Goal: Information Seeking & Learning: Learn about a topic

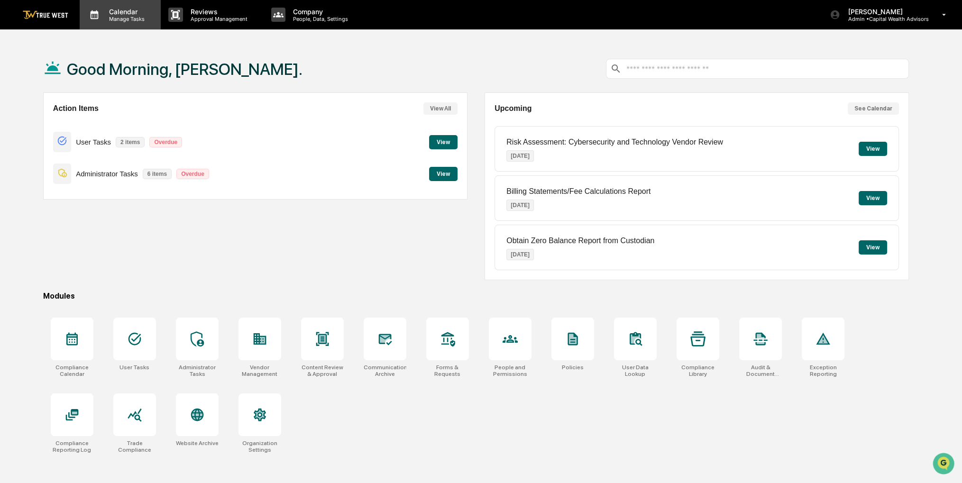
click at [143, 18] on p "Manage Tasks" at bounding box center [125, 19] width 48 height 7
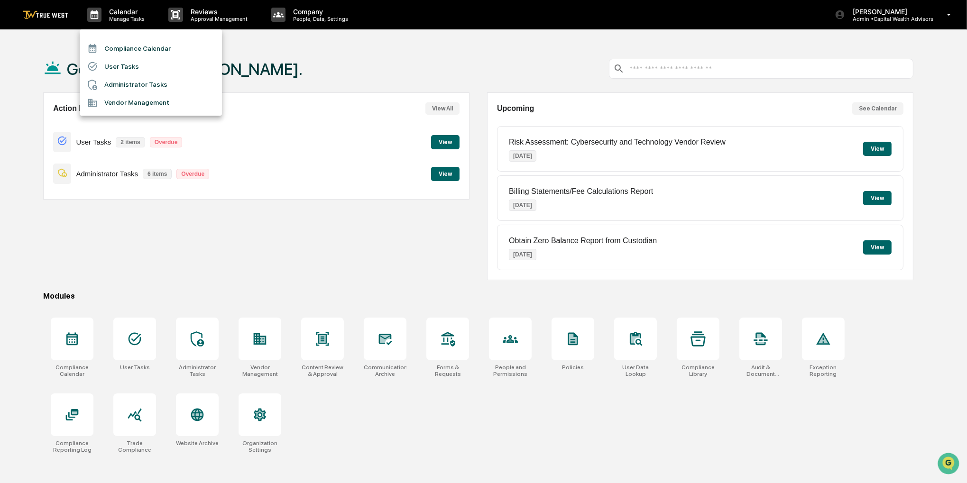
click at [143, 46] on li "Compliance Calendar" at bounding box center [151, 48] width 142 height 18
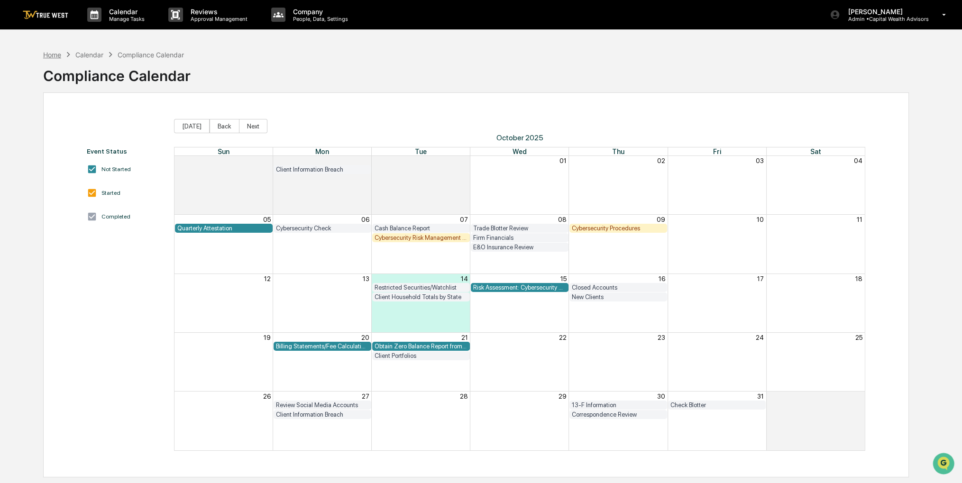
click at [51, 58] on div "Home" at bounding box center [52, 55] width 18 height 8
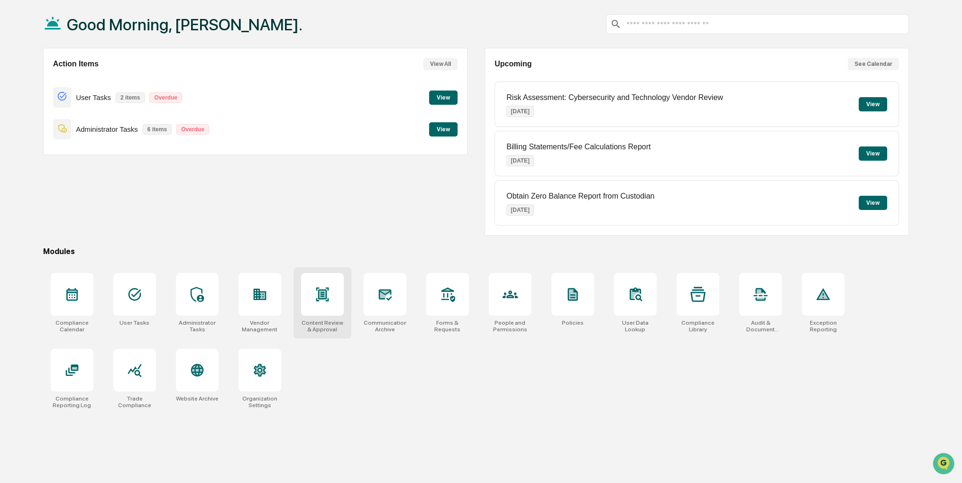
scroll to position [45, 0]
drag, startPoint x: 476, startPoint y: 397, endPoint x: 406, endPoint y: 409, distance: 70.2
click at [406, 409] on div "Compliance Calendar User Tasks Administrator Tasks Vendor Management Content Re…" at bounding box center [476, 340] width 866 height 147
click at [377, 292] on icon at bounding box center [384, 293] width 15 height 15
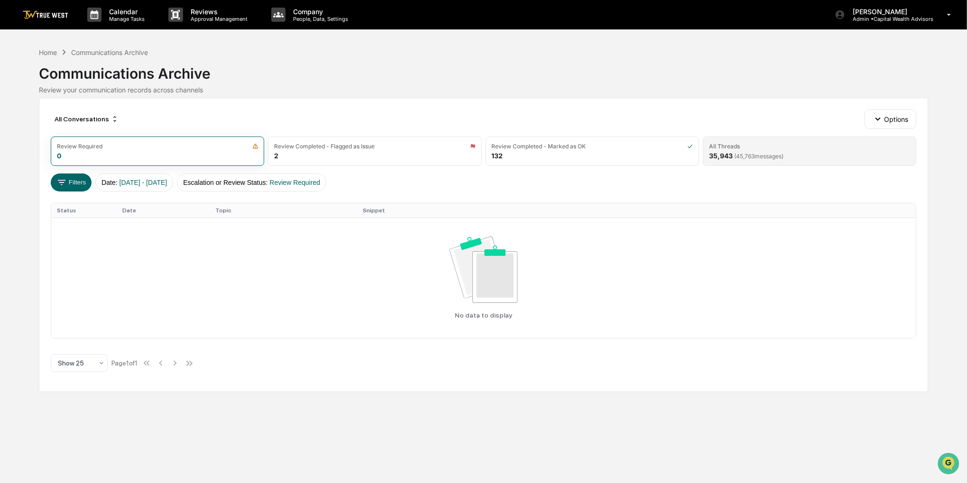
click at [728, 157] on div "35,943 ( 45,763 messages)" at bounding box center [746, 156] width 74 height 8
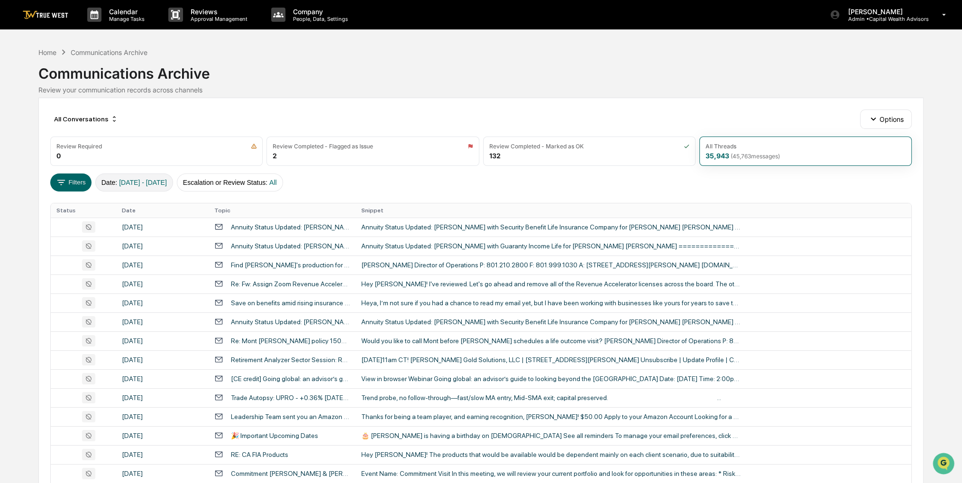
click at [167, 180] on span "[DATE] - [DATE]" at bounding box center [143, 183] width 48 height 8
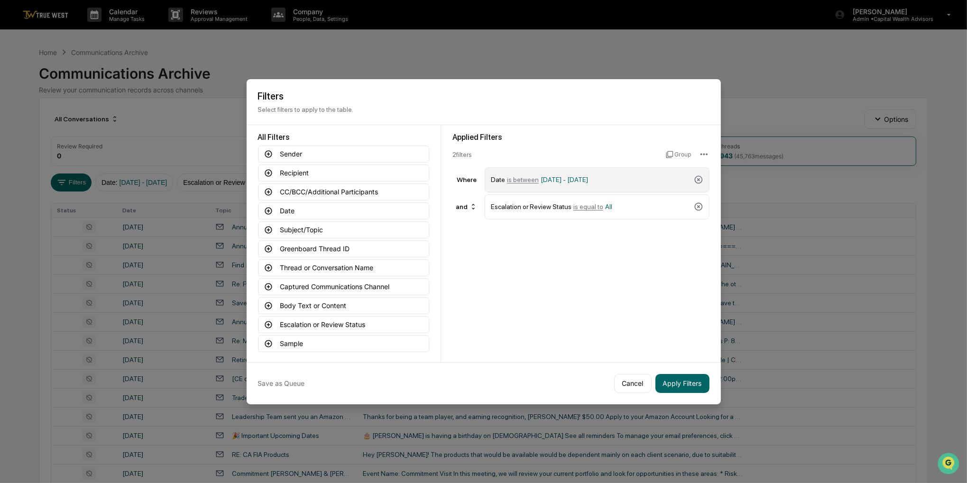
click at [566, 180] on span "[DATE] - [DATE]" at bounding box center [563, 180] width 47 height 8
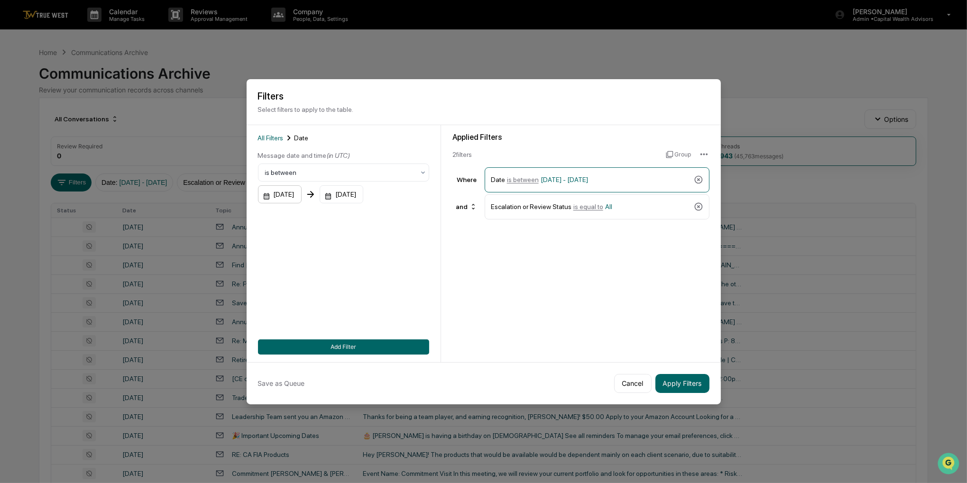
click at [302, 192] on div "[DATE]" at bounding box center [280, 194] width 44 height 18
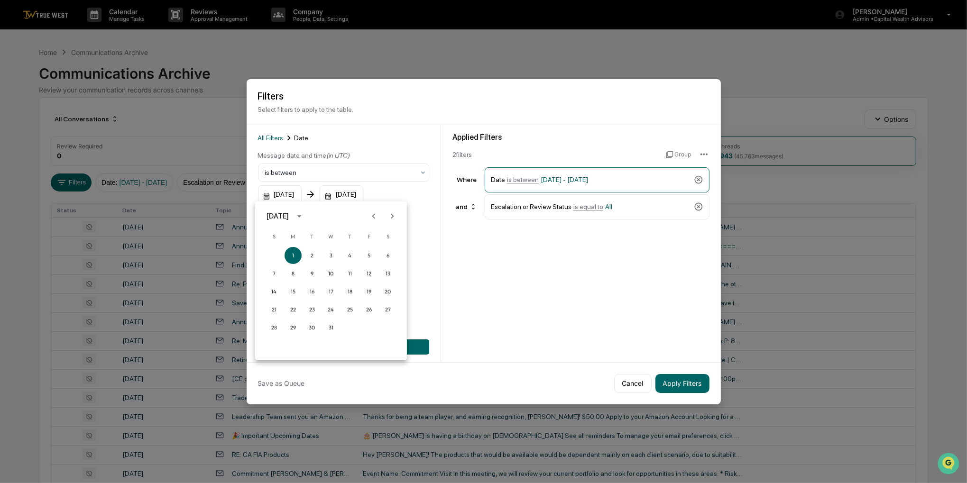
click at [289, 212] on div "[DATE]" at bounding box center [277, 216] width 22 height 10
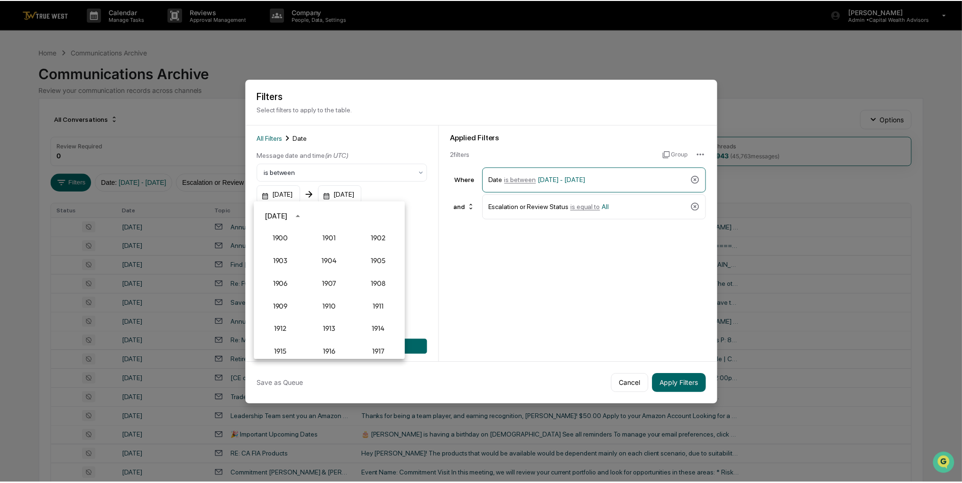
scroll to position [878, 0]
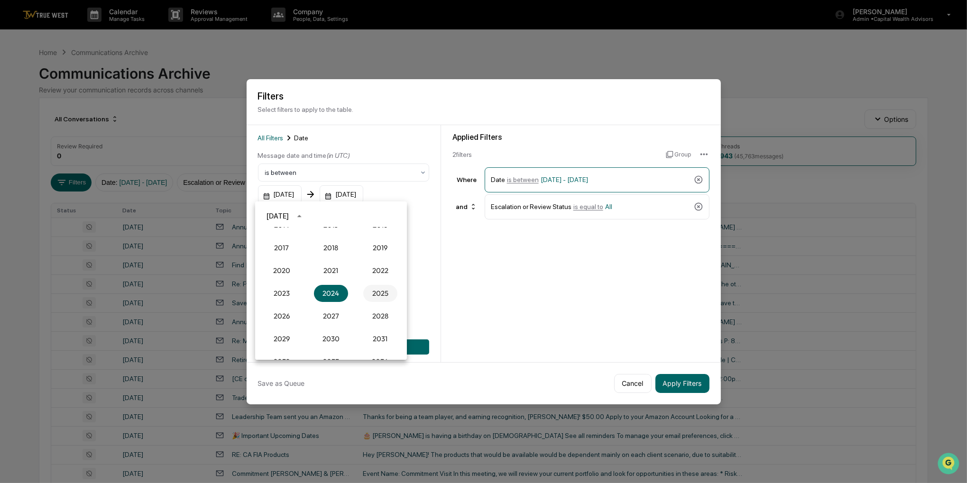
click at [376, 288] on button "2025" at bounding box center [380, 293] width 34 height 17
click at [280, 288] on button "[DATE]" at bounding box center [282, 288] width 34 height 17
click at [308, 255] on button "1" at bounding box center [311, 255] width 17 height 17
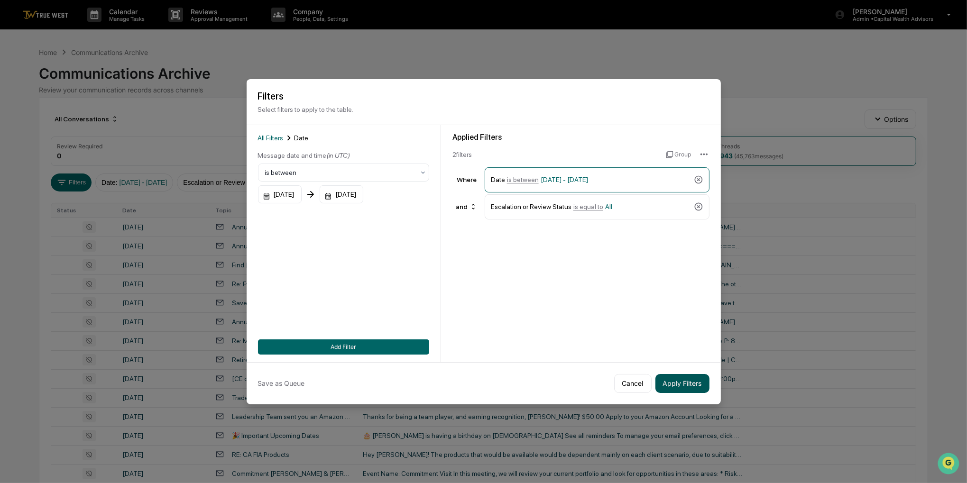
click at [671, 384] on button "Apply Filters" at bounding box center [682, 383] width 54 height 19
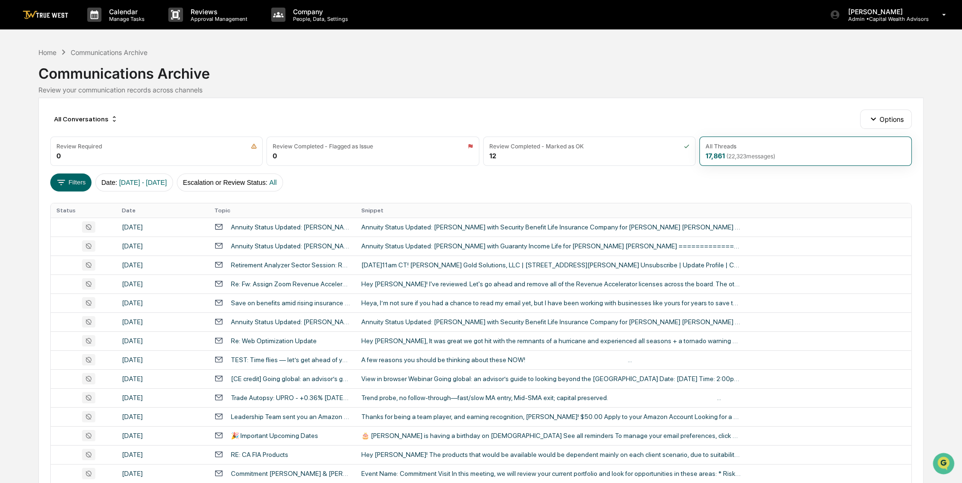
drag, startPoint x: 456, startPoint y: 61, endPoint x: 441, endPoint y: 60, distance: 14.7
click at [441, 60] on div "Communications Archive" at bounding box center [480, 69] width 885 height 25
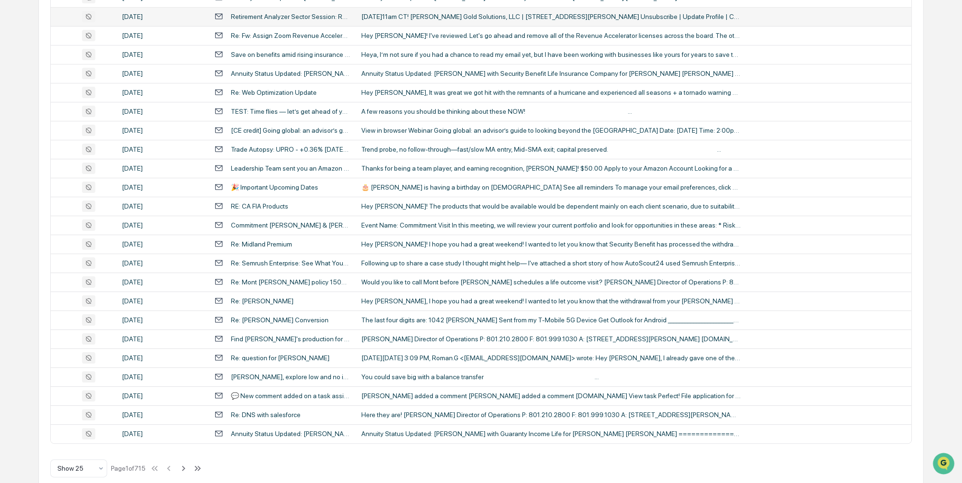
scroll to position [262, 0]
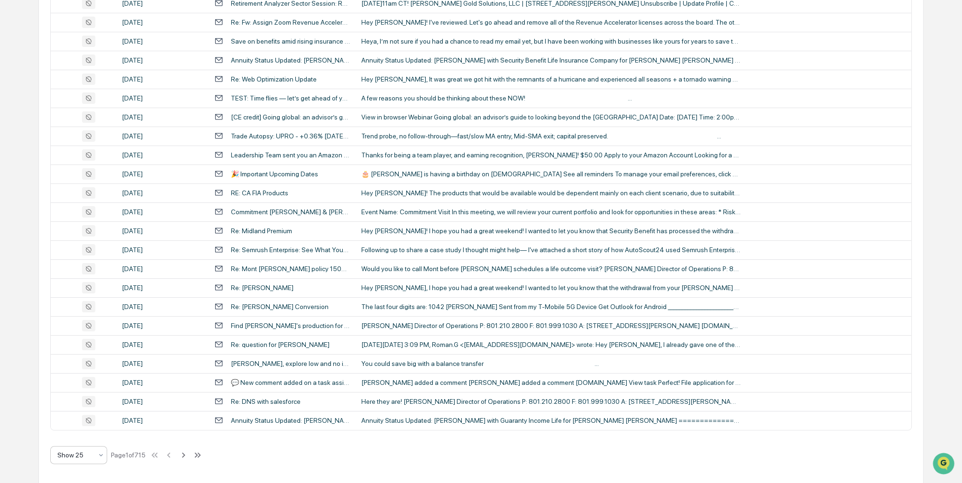
click at [87, 454] on div at bounding box center [74, 454] width 35 height 9
click at [87, 436] on div "Show 100" at bounding box center [79, 430] width 56 height 19
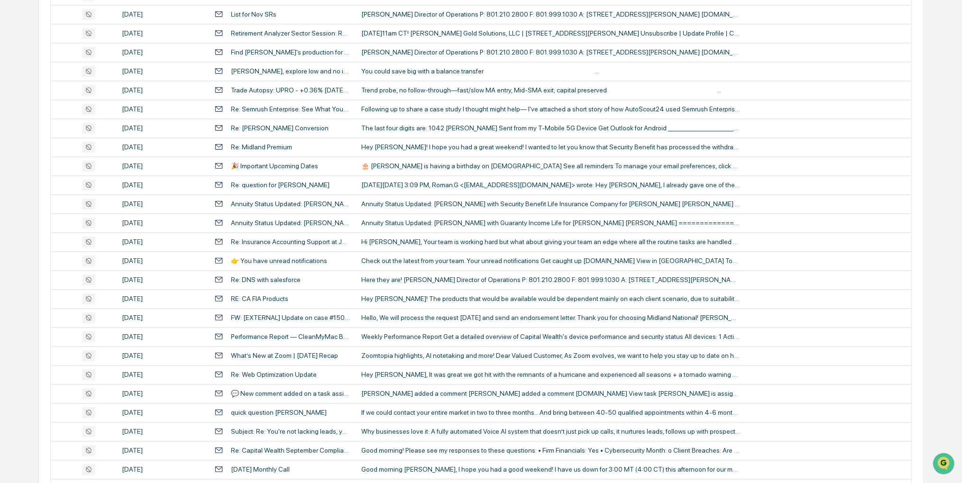
scroll to position [1684, 0]
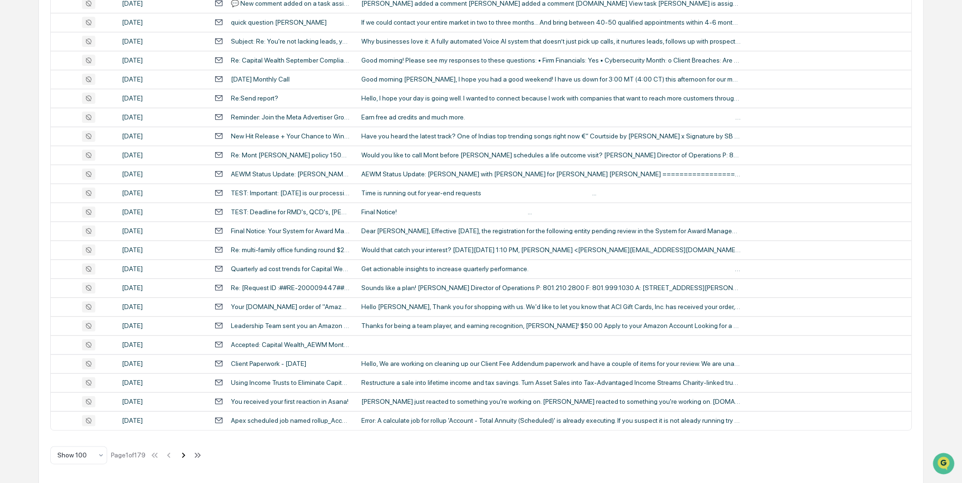
click at [182, 457] on icon at bounding box center [183, 455] width 10 height 10
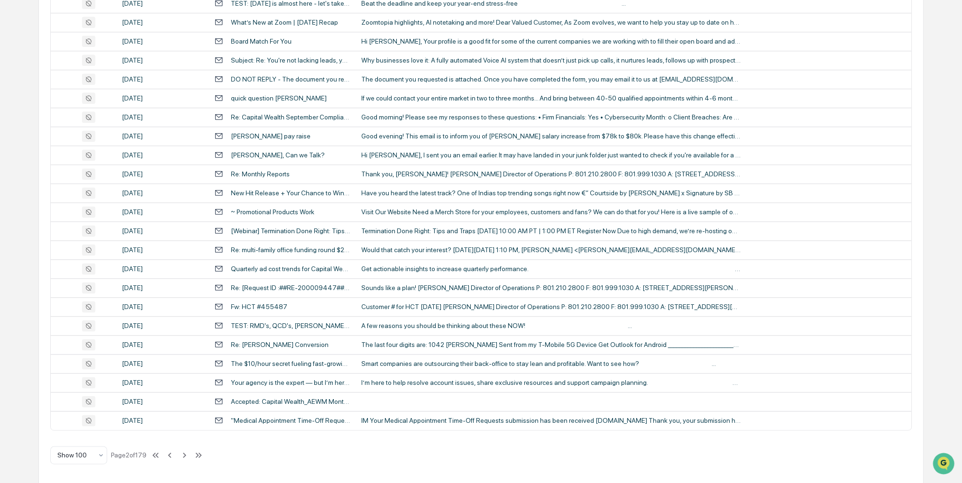
click at [187, 456] on icon at bounding box center [184, 455] width 10 height 10
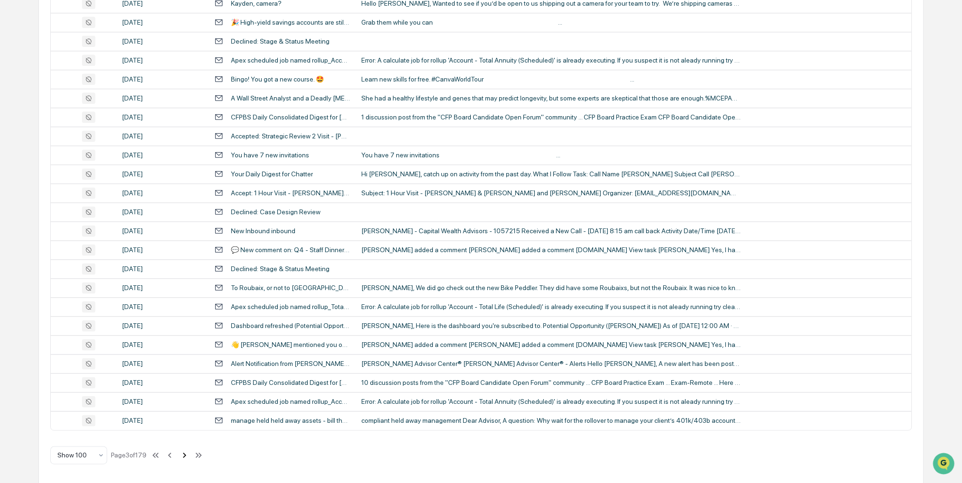
click at [184, 453] on icon at bounding box center [184, 455] width 10 height 10
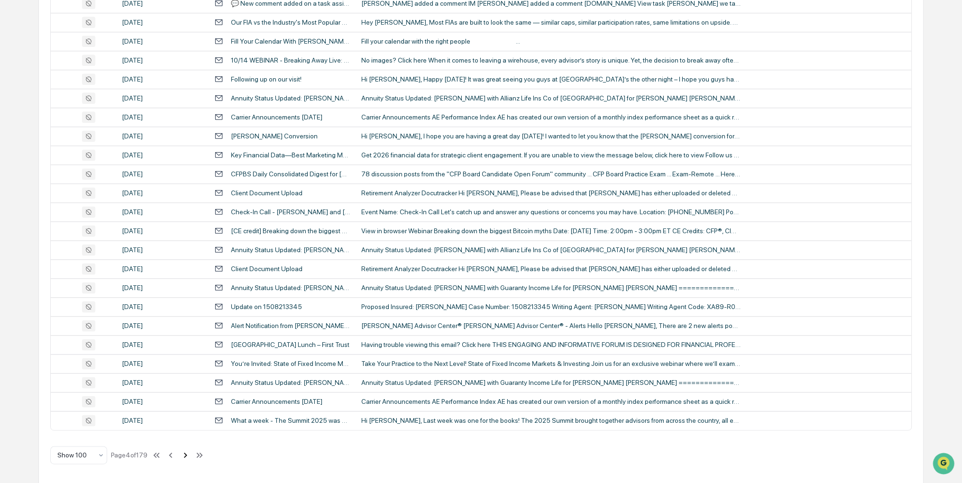
click at [184, 453] on icon at bounding box center [185, 455] width 10 height 10
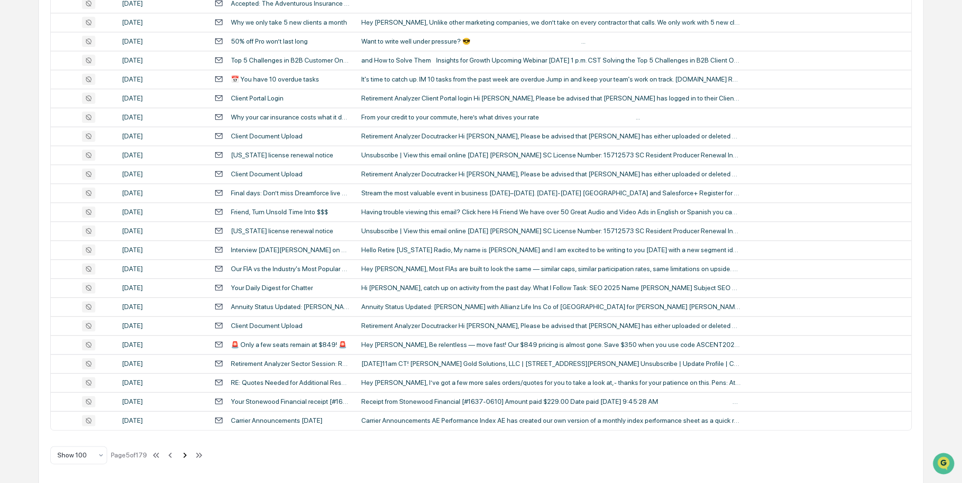
click at [187, 452] on icon at bounding box center [185, 455] width 10 height 10
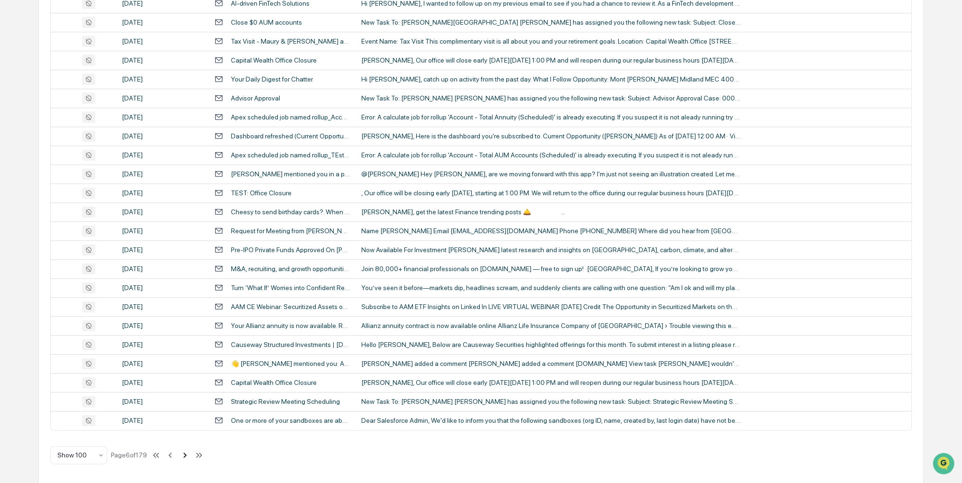
click at [182, 457] on icon at bounding box center [185, 455] width 10 height 10
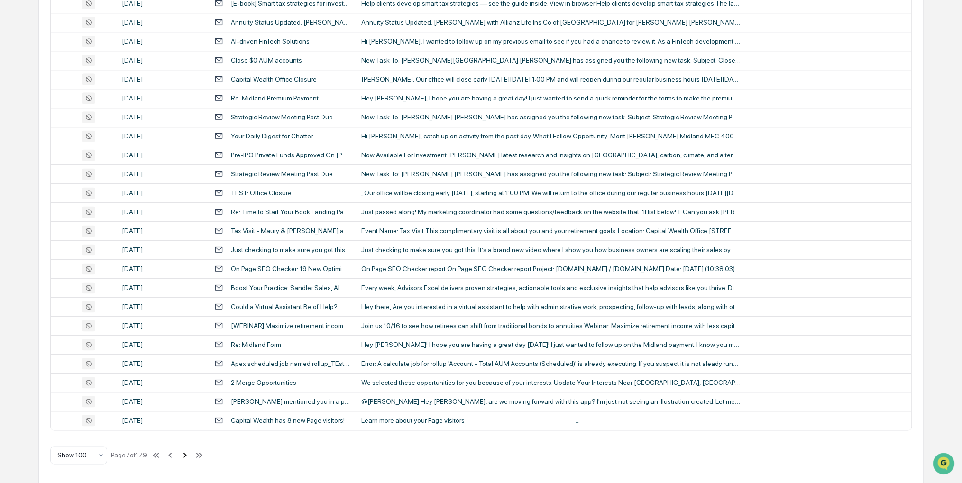
click at [184, 454] on icon at bounding box center [185, 455] width 10 height 10
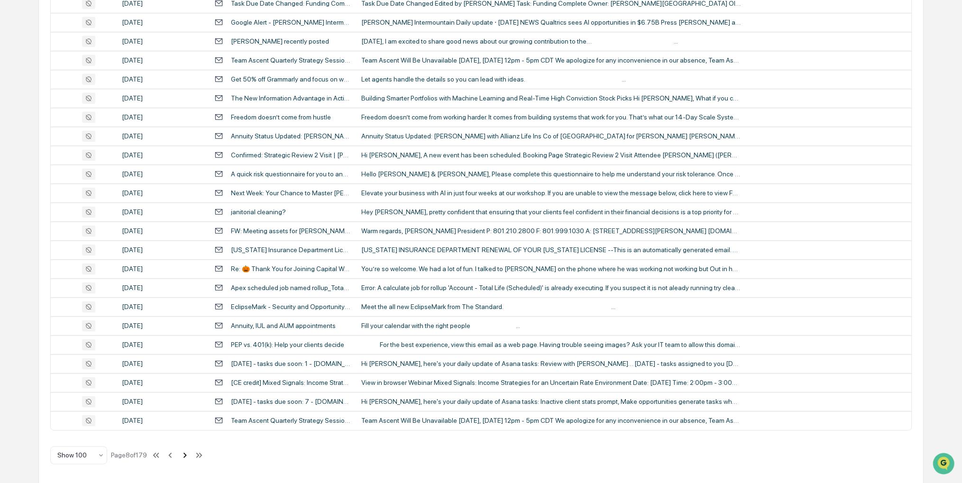
click at [184, 458] on icon at bounding box center [185, 455] width 10 height 10
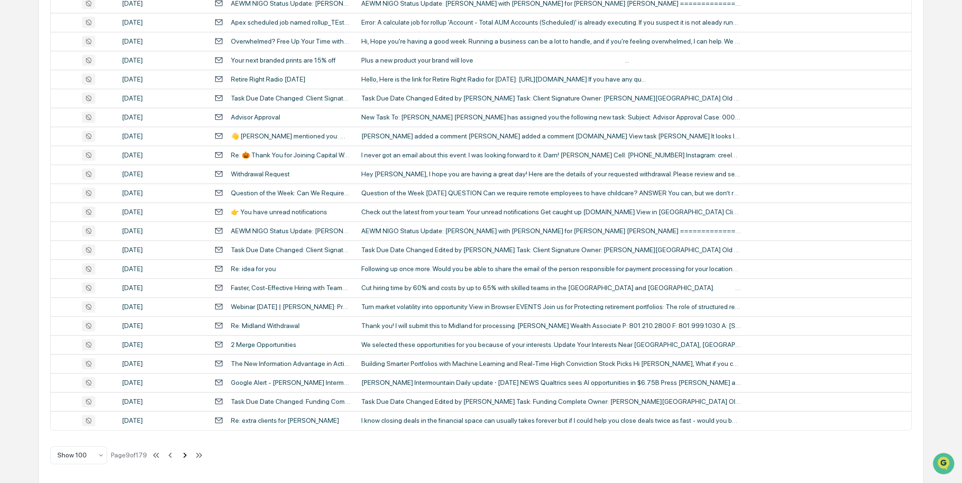
click at [185, 455] on icon at bounding box center [185, 455] width 10 height 10
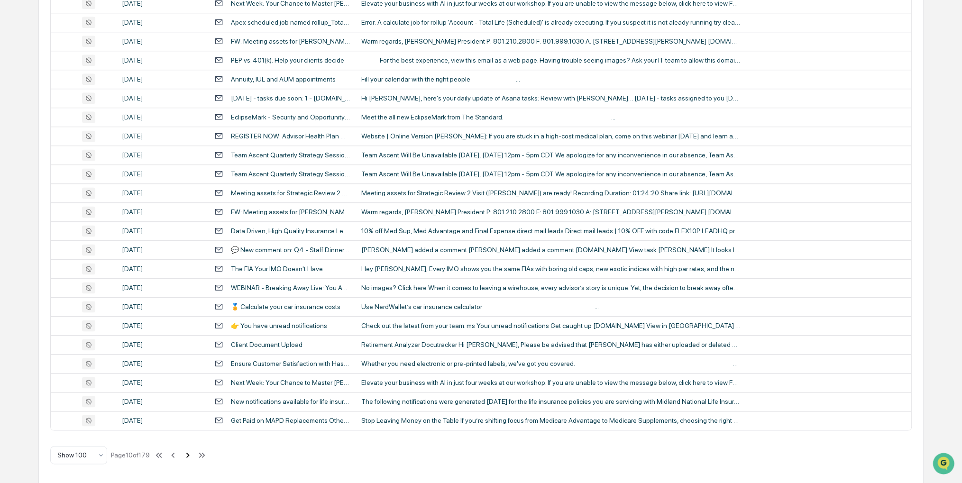
click at [185, 455] on icon at bounding box center [188, 455] width 10 height 10
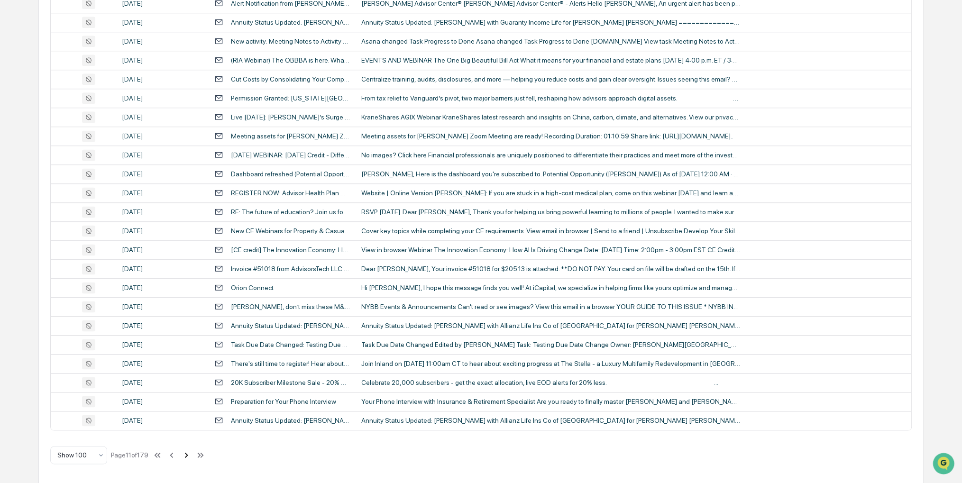
click at [187, 452] on icon at bounding box center [186, 454] width 3 height 5
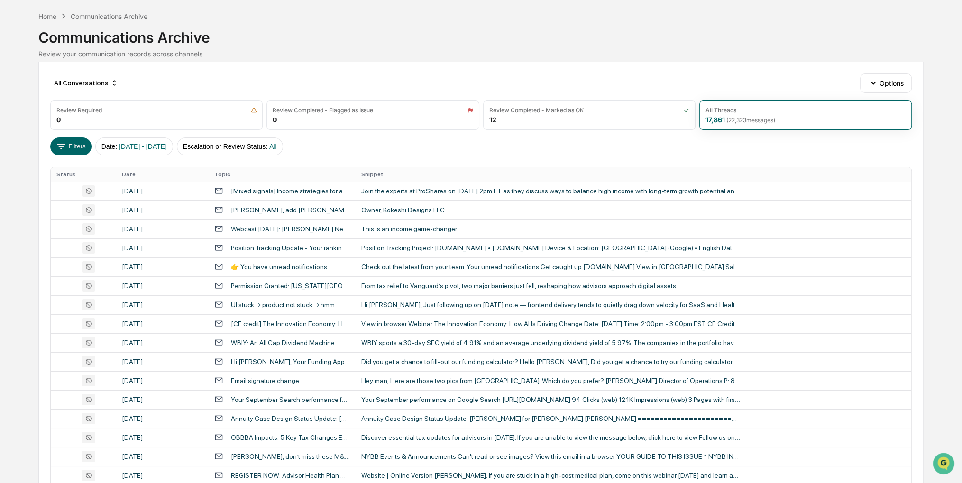
scroll to position [0, 0]
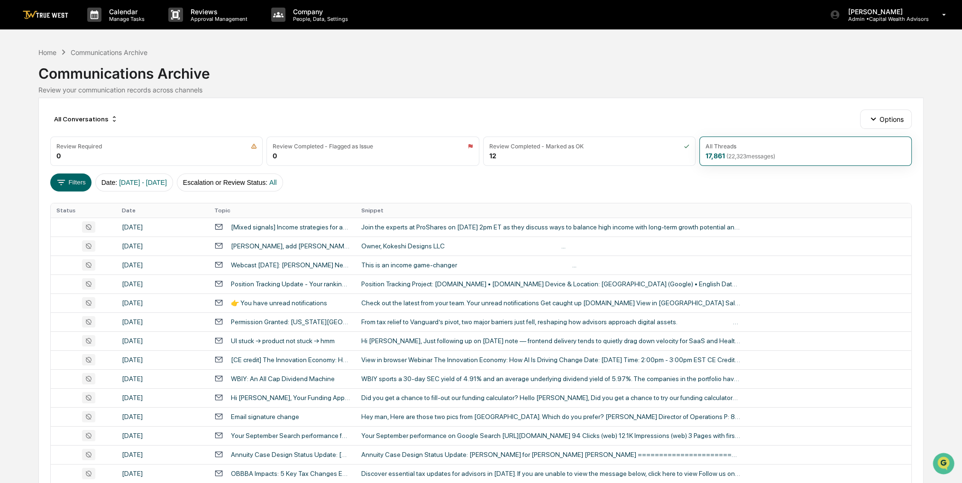
drag, startPoint x: 255, startPoint y: 66, endPoint x: 250, endPoint y: 62, distance: 6.4
click at [250, 62] on div "Communications Archive" at bounding box center [480, 69] width 885 height 25
drag, startPoint x: 253, startPoint y: 62, endPoint x: 246, endPoint y: 58, distance: 7.6
click at [246, 58] on div "Communications Archive" at bounding box center [480, 69] width 885 height 25
drag, startPoint x: 319, startPoint y: 53, endPoint x: 301, endPoint y: 59, distance: 18.9
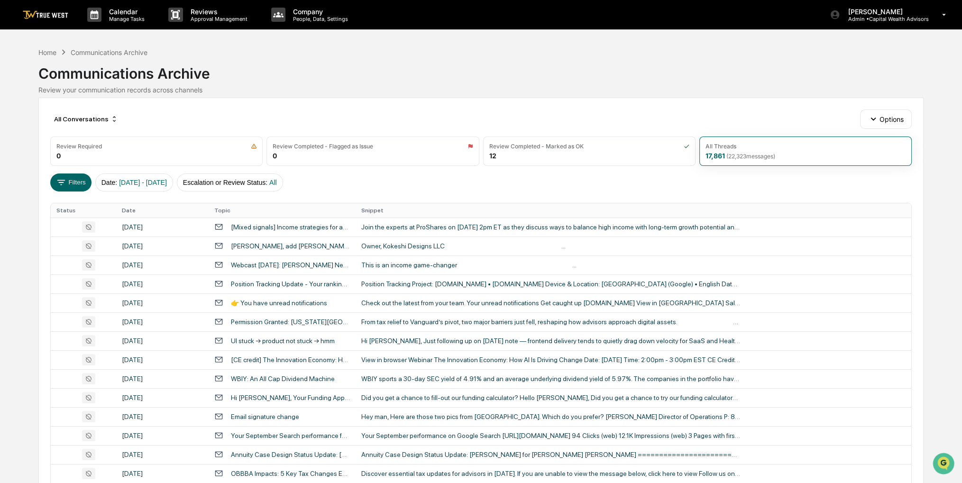
click at [301, 59] on div "Communications Archive" at bounding box center [480, 69] width 885 height 25
drag, startPoint x: 307, startPoint y: 60, endPoint x: 289, endPoint y: 65, distance: 18.3
click at [289, 65] on div "Communications Archive" at bounding box center [480, 69] width 885 height 25
click at [167, 183] on span "[DATE] - [DATE]" at bounding box center [143, 183] width 48 height 8
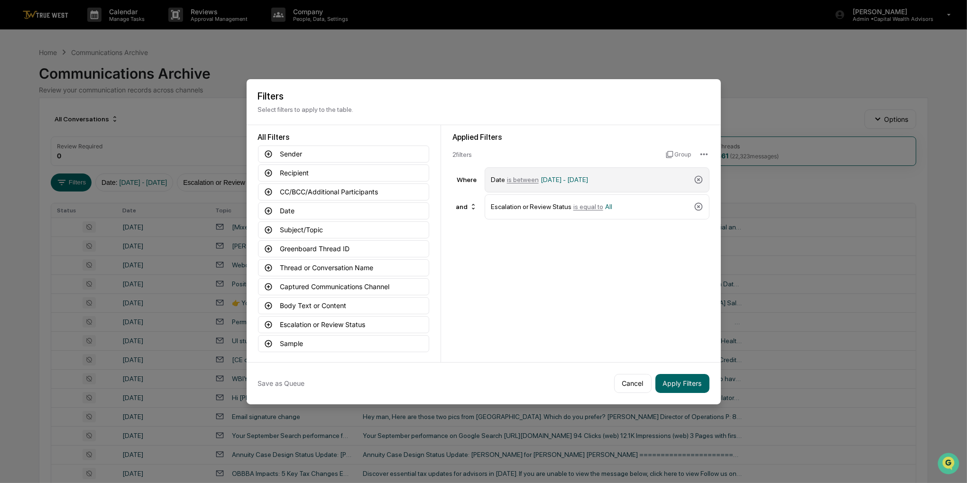
click at [604, 183] on div "Date is between [DATE] - [DATE]" at bounding box center [590, 180] width 199 height 17
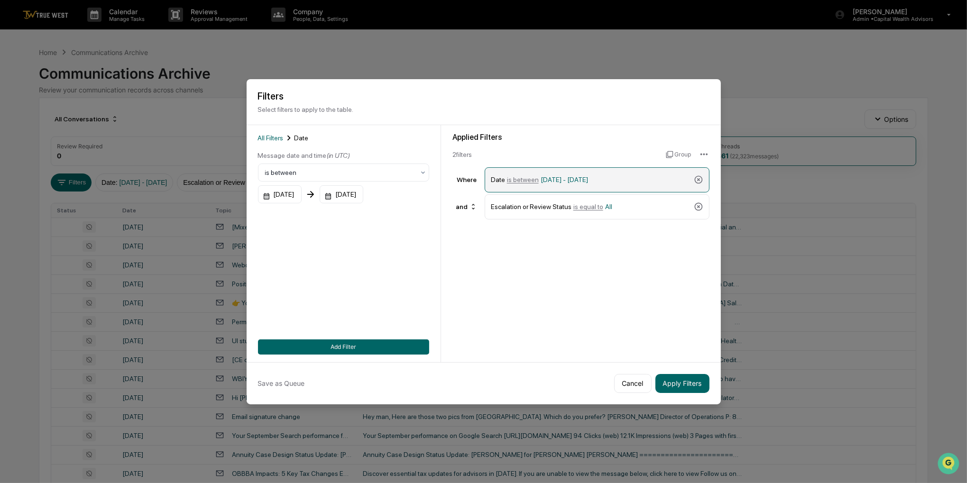
click at [597, 172] on div "Date is between [DATE] - [DATE]" at bounding box center [590, 180] width 199 height 17
click at [302, 187] on div "[DATE]" at bounding box center [280, 194] width 44 height 18
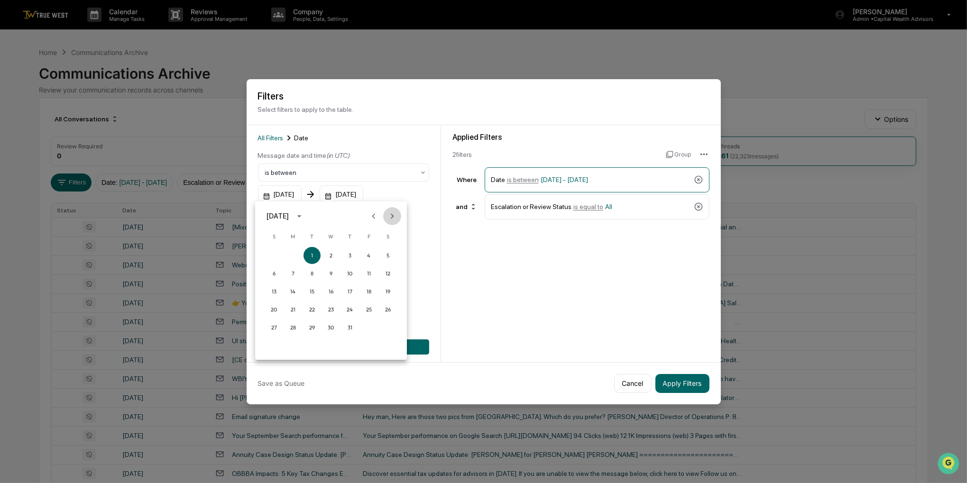
click at [384, 217] on button "Next month" at bounding box center [392, 216] width 18 height 18
click at [375, 255] on button "1" at bounding box center [368, 255] width 17 height 17
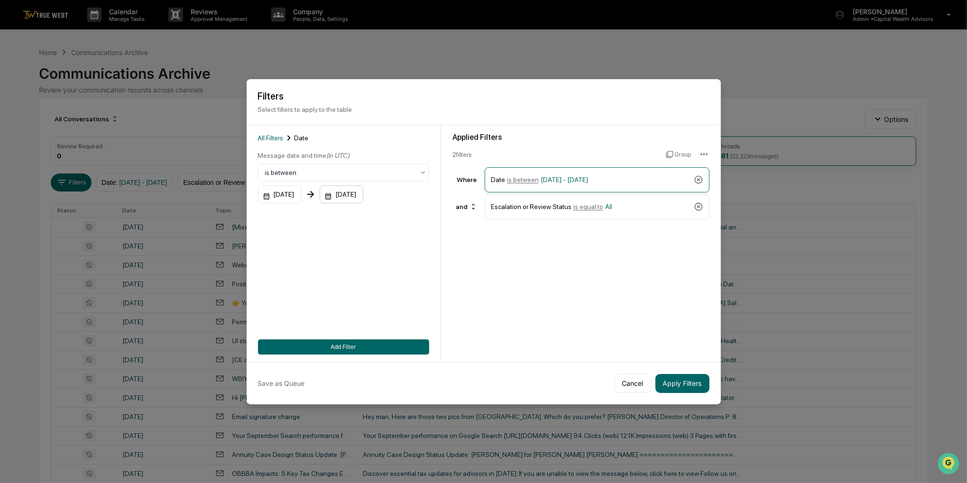
click at [363, 197] on div "[DATE]" at bounding box center [342, 194] width 44 height 18
click at [440, 213] on button "Previous month" at bounding box center [449, 216] width 18 height 18
click at [447, 215] on icon "Previous month" at bounding box center [449, 216] width 10 height 10
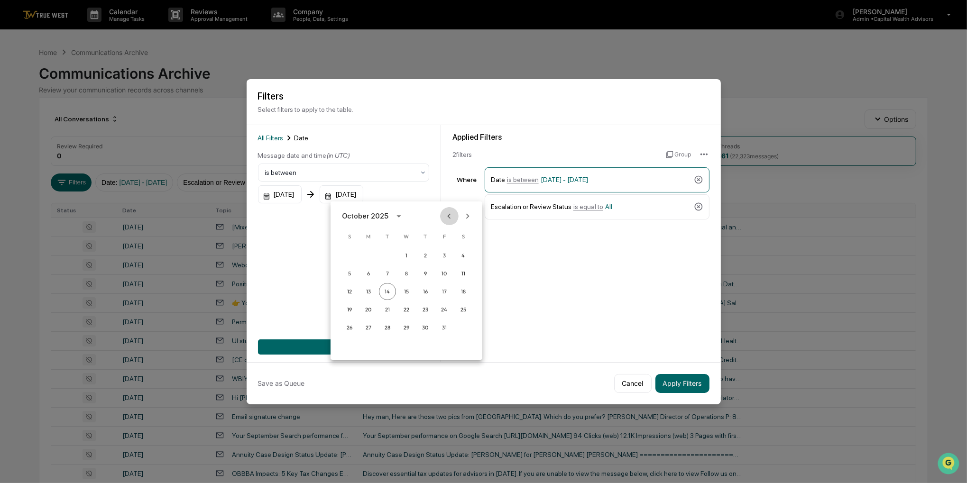
click at [447, 215] on icon "Previous month" at bounding box center [449, 216] width 10 height 10
click at [390, 324] on button "30" at bounding box center [387, 327] width 17 height 17
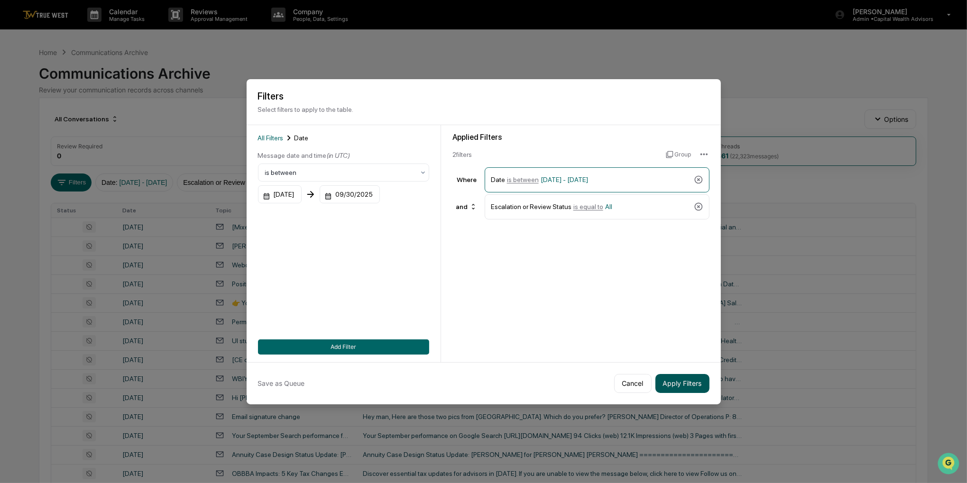
click at [679, 383] on button "Apply Filters" at bounding box center [682, 383] width 54 height 19
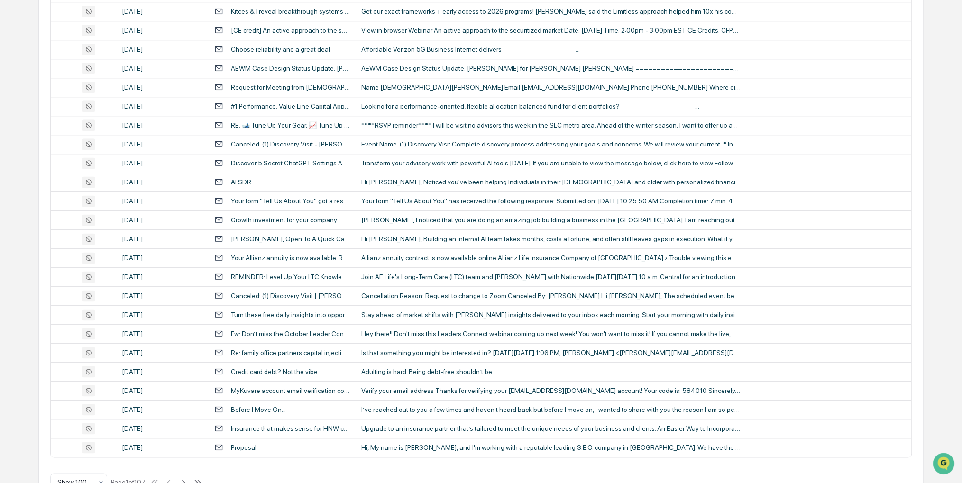
scroll to position [1684, 0]
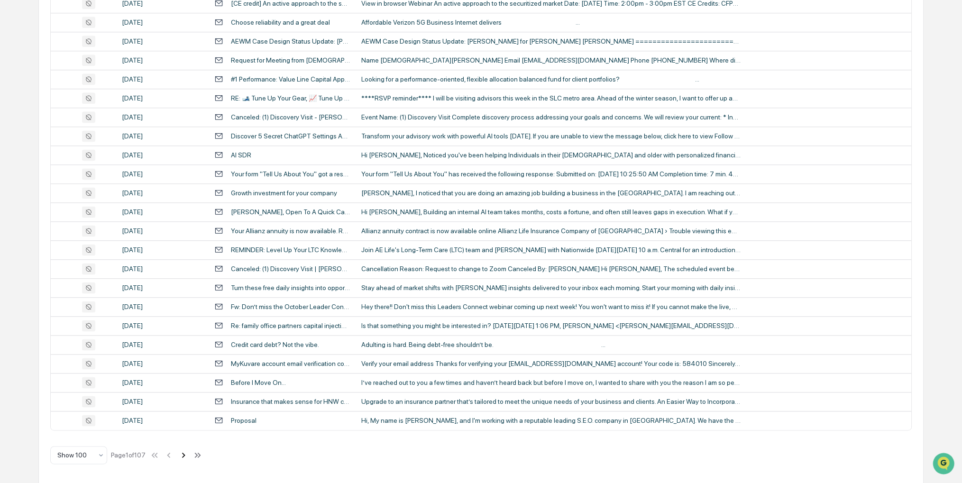
click at [183, 455] on icon at bounding box center [183, 455] width 10 height 10
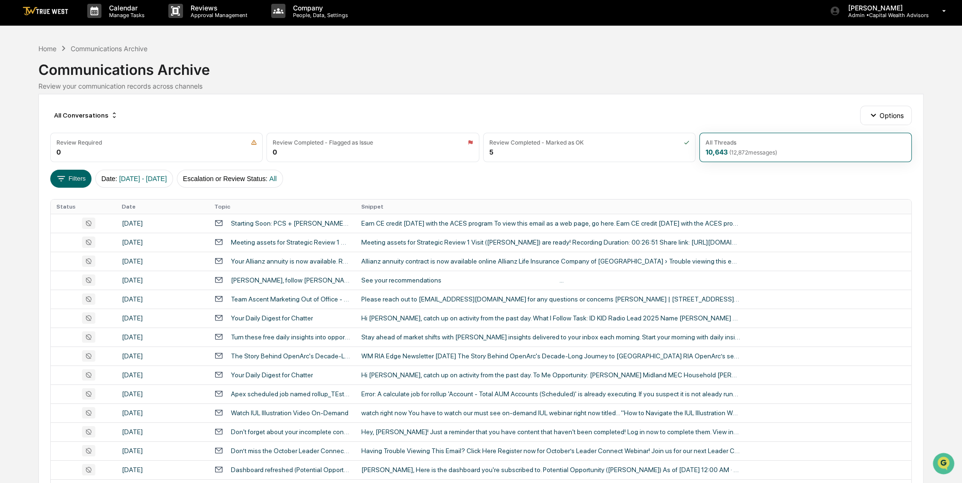
scroll to position [743, 0]
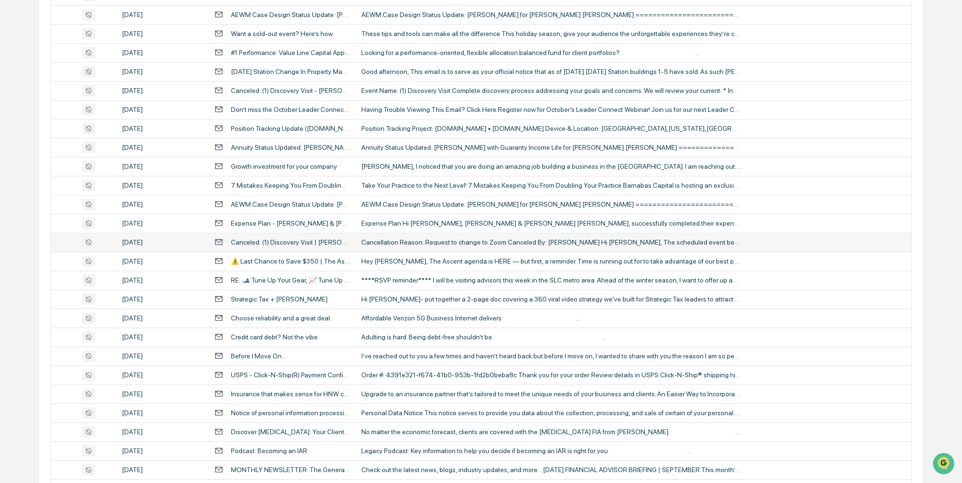
click at [384, 240] on div "Cancellation Reason: Request to change to Zoom Canceled By: [PERSON_NAME] Hi [P…" at bounding box center [550, 242] width 379 height 8
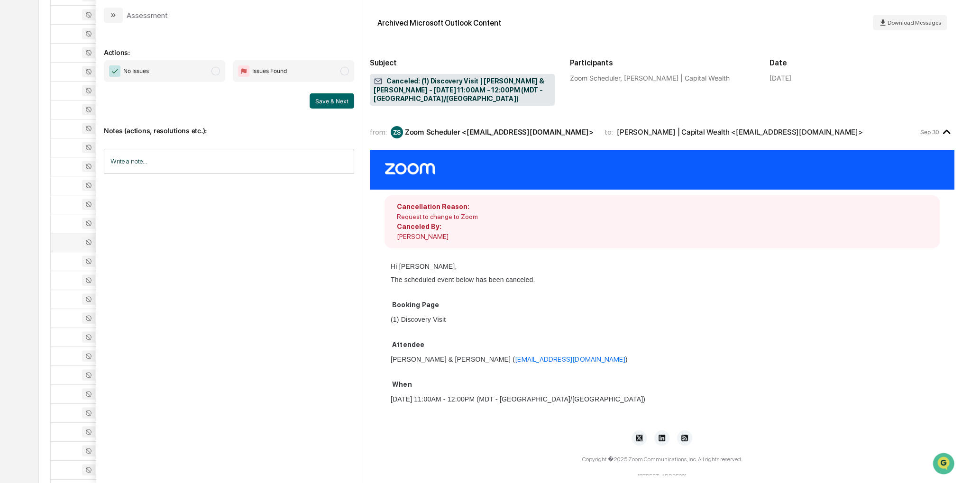
drag, startPoint x: 578, startPoint y: 295, endPoint x: 562, endPoint y: 301, distance: 17.1
click at [562, 301] on div "Booking Page (1) Discovery Visit" at bounding box center [518, 312] width 255 height 27
click at [36, 225] on div "Calendar Manage Tasks Reviews Approval Management Company People, Data, Setting…" at bounding box center [481, 341] width 962 height 2168
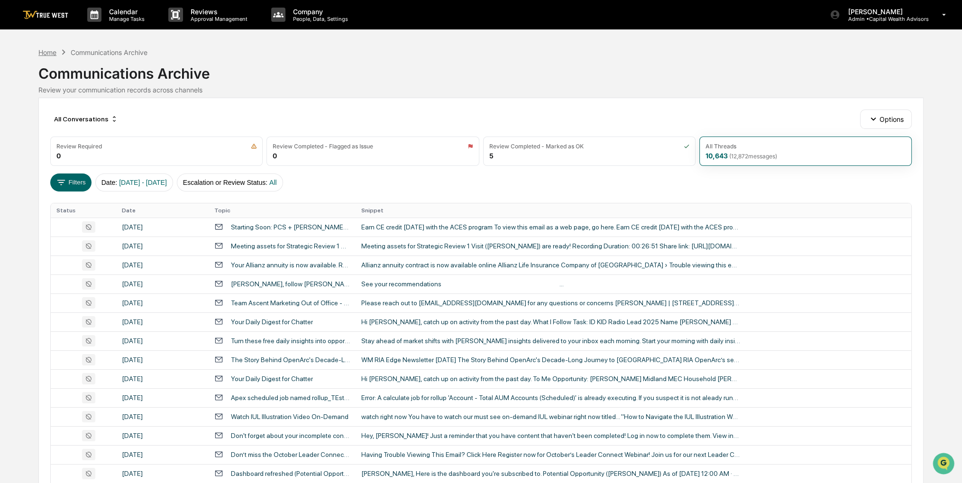
click at [47, 49] on div "Home" at bounding box center [47, 52] width 18 height 8
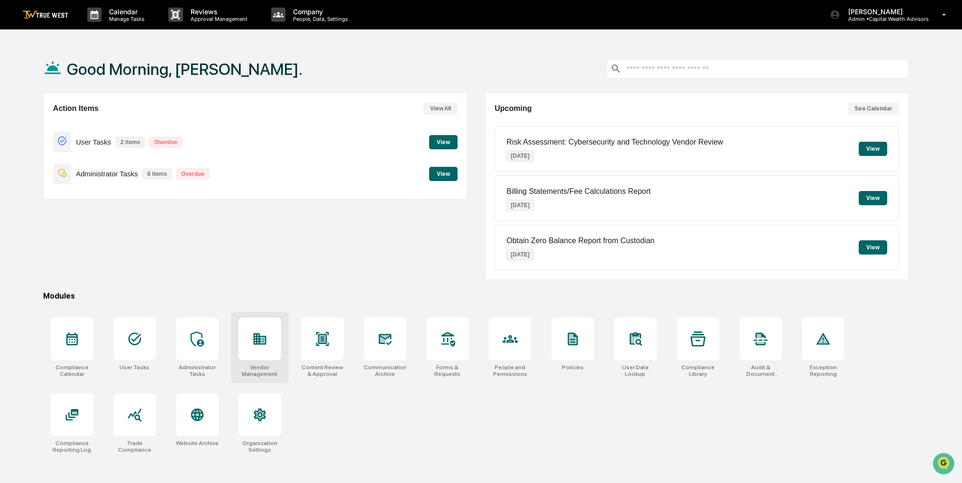
click at [271, 331] on div at bounding box center [259, 339] width 43 height 43
